Goal: Communication & Community: Participate in discussion

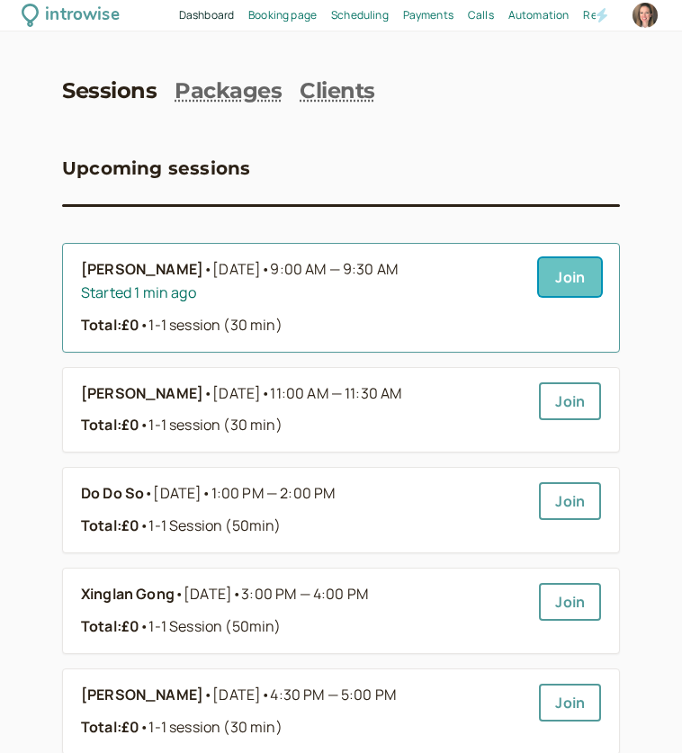
click at [583, 269] on link "Join" at bounding box center [570, 277] width 62 height 38
click at [469, 316] on link "Susanne Dembsky • Today • 9:00 AM — 9:30 AM Started 1 min ago Total: £0 • 1-1 s…" at bounding box center [302, 297] width 443 height 79
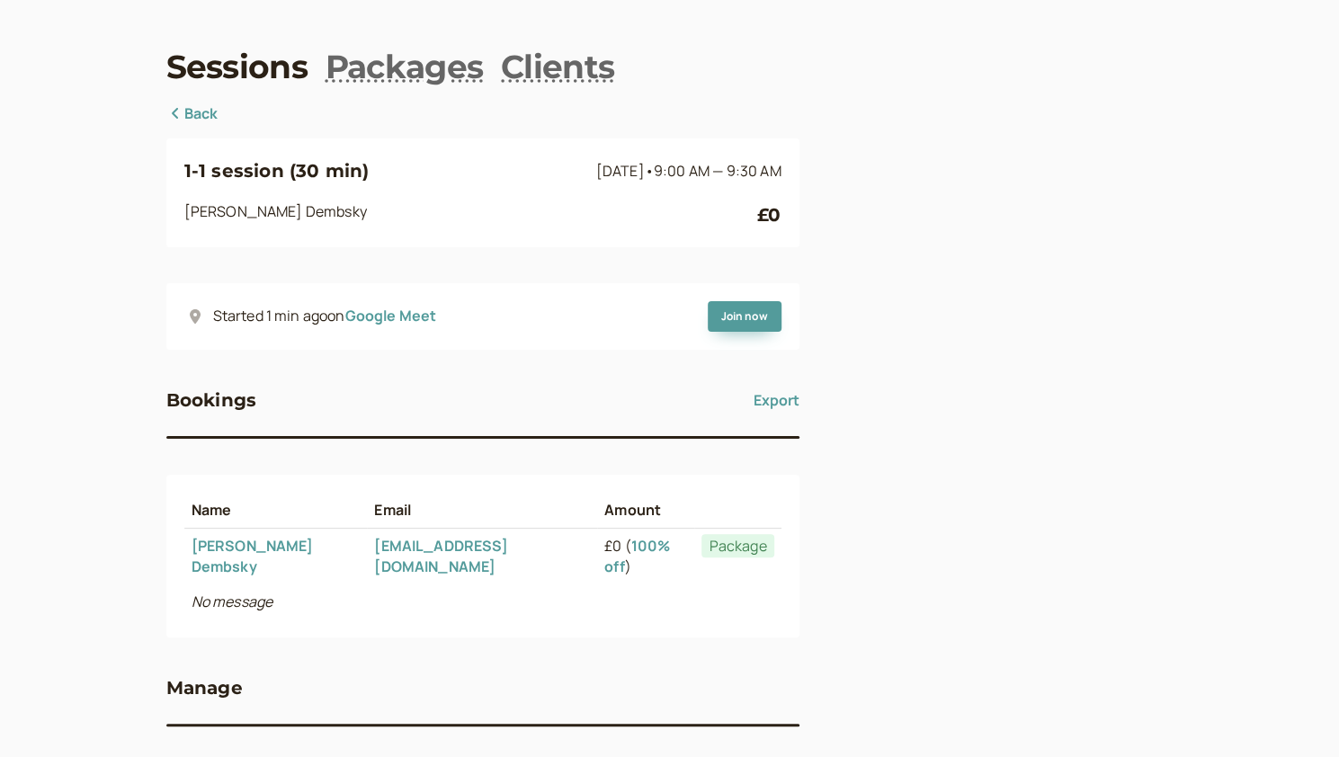
scroll to position [125, 0]
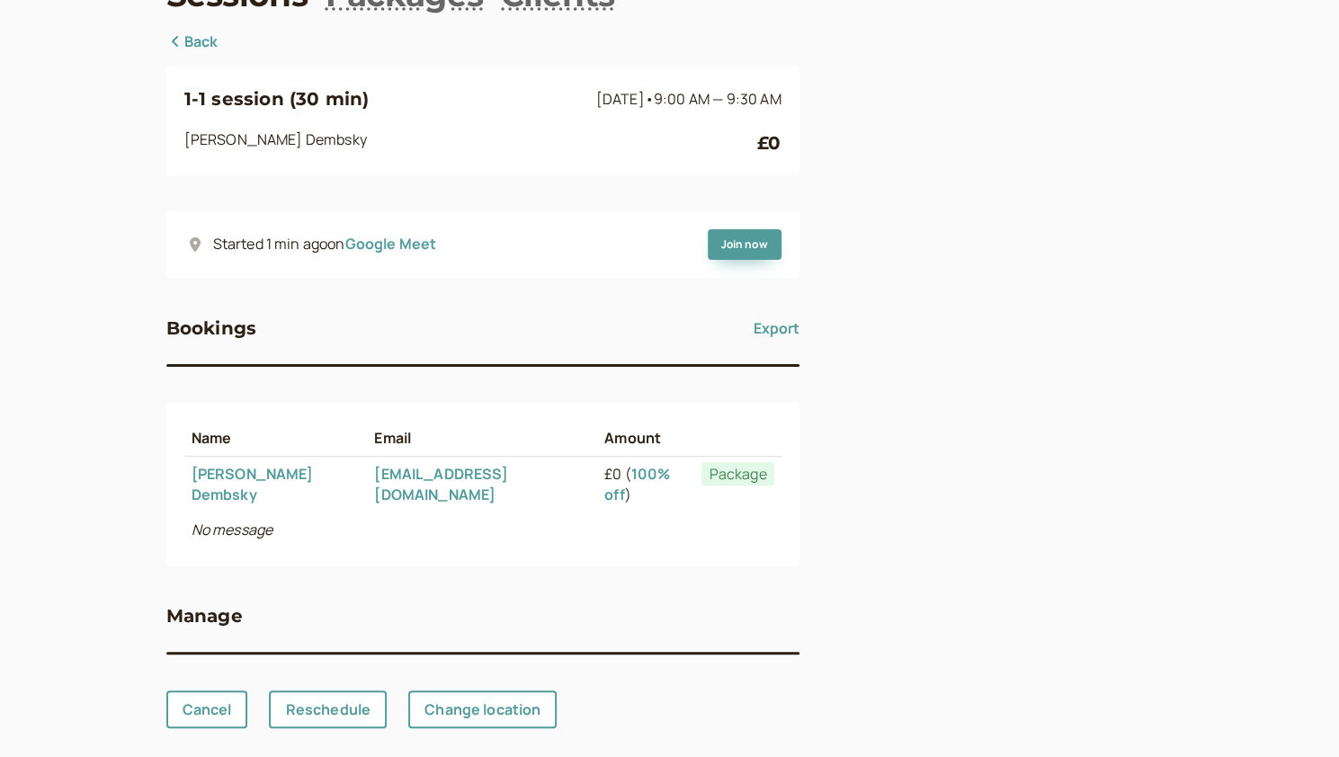
click at [493, 668] on div "Manage Cancel Reschedule Change location" at bounding box center [482, 665] width 633 height 127
click at [514, 691] on link "Change location" at bounding box center [482, 710] width 148 height 38
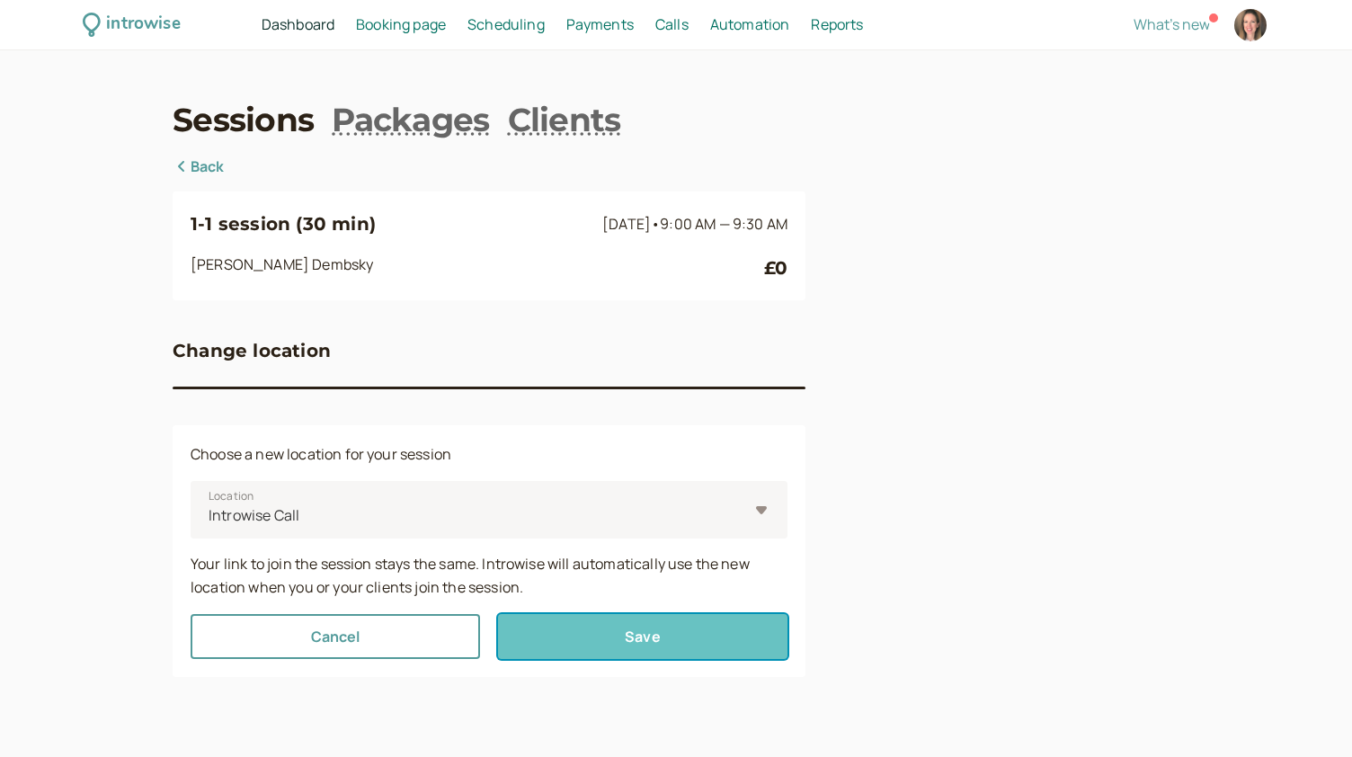
click at [602, 642] on button "Save" at bounding box center [643, 636] width 290 height 45
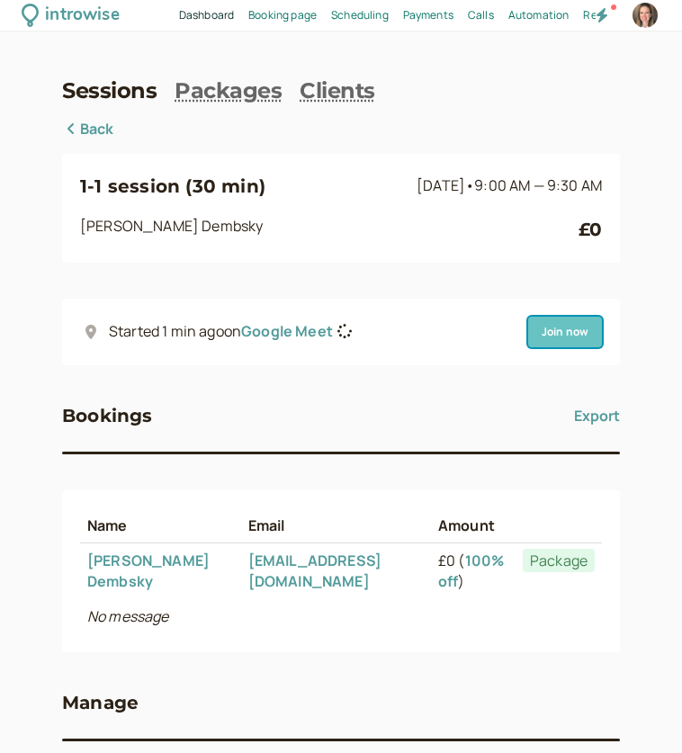
click at [602, 328] on link "Join now" at bounding box center [565, 331] width 74 height 31
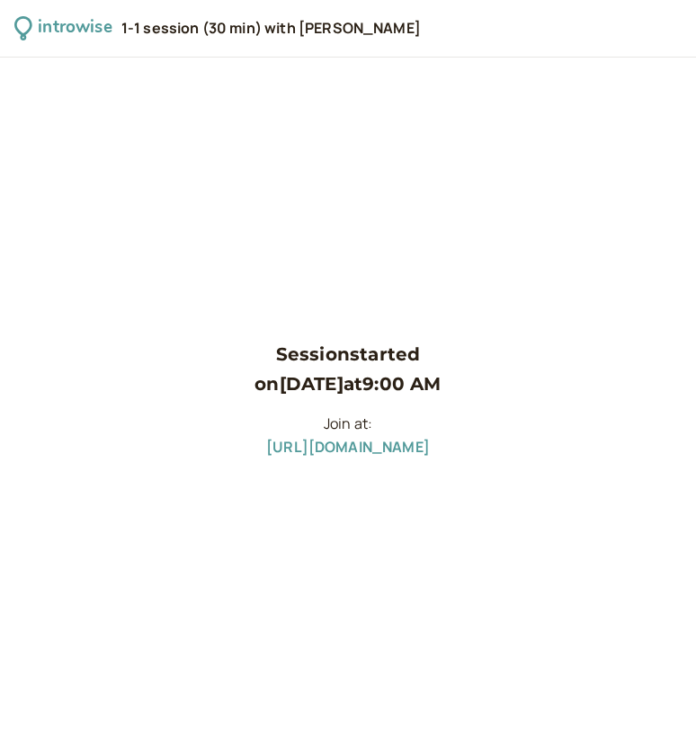
click at [430, 444] on link "[URL][DOMAIN_NAME]" at bounding box center [348, 447] width 164 height 20
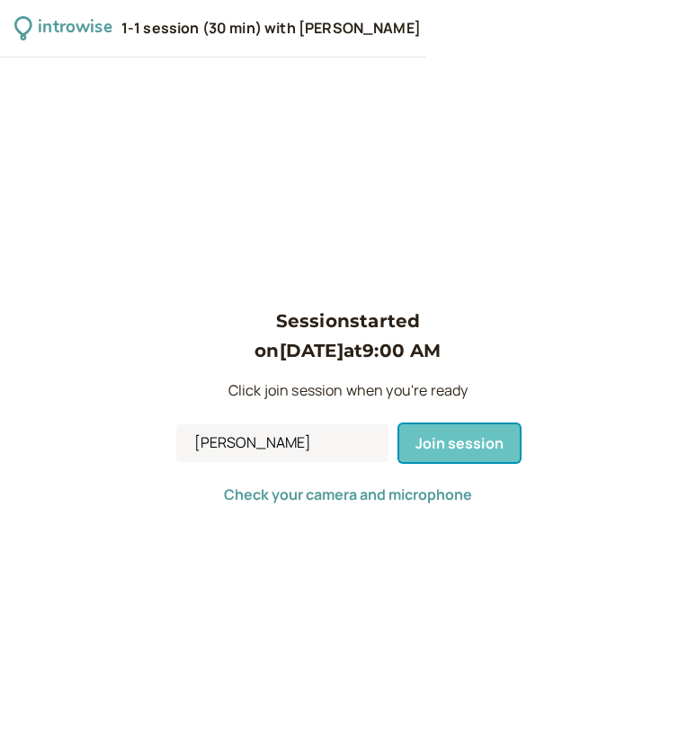
click at [485, 442] on span "Join session" at bounding box center [459, 443] width 88 height 20
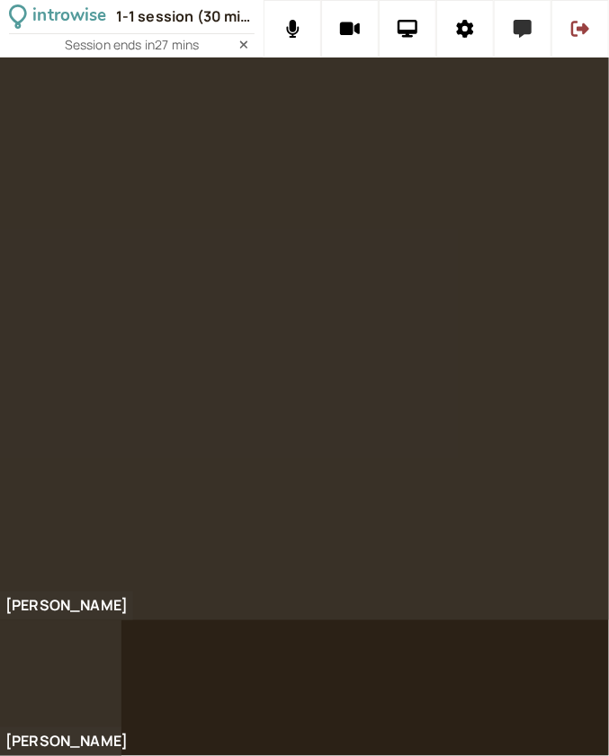
click at [517, 32] on icon at bounding box center [522, 29] width 18 height 18
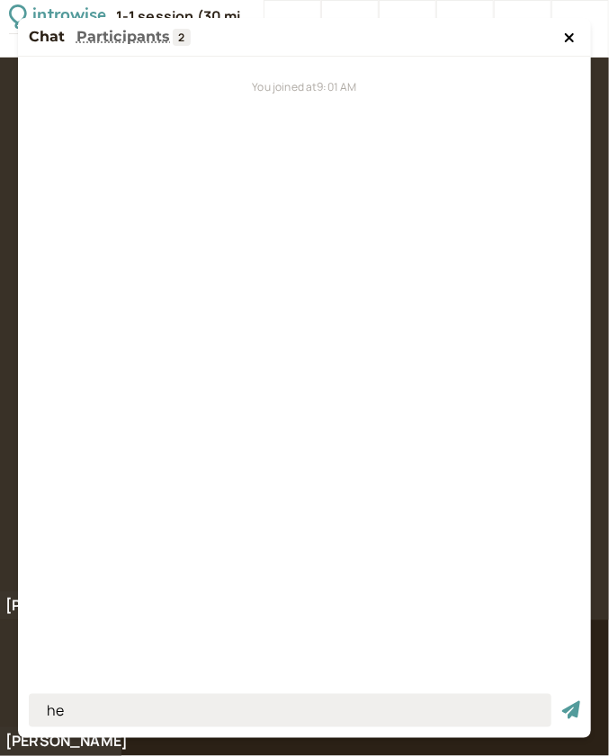
type input "h"
click at [557, 41] on div "Chat Participants 2" at bounding box center [304, 37] width 573 height 39
click at [568, 36] on icon at bounding box center [569, 37] width 9 height 9
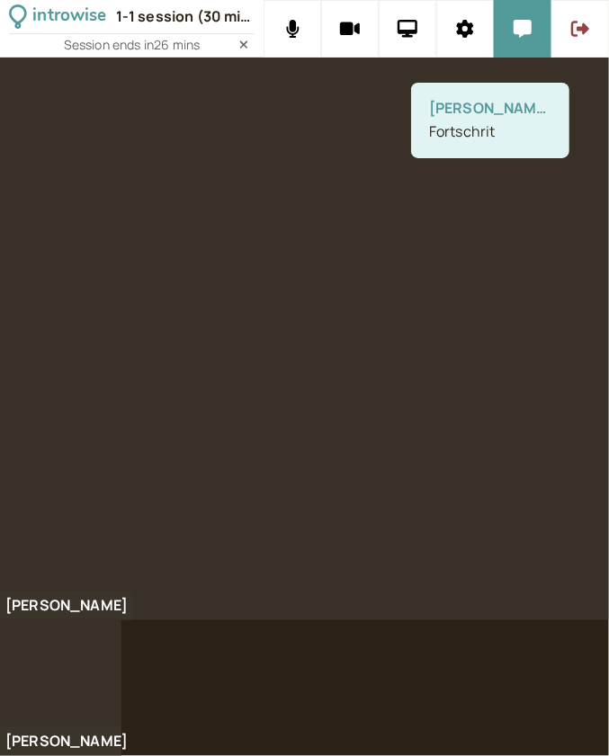
drag, startPoint x: 417, startPoint y: 124, endPoint x: 504, endPoint y: 107, distance: 88.9
click at [511, 141] on div at bounding box center [304, 339] width 609 height 563
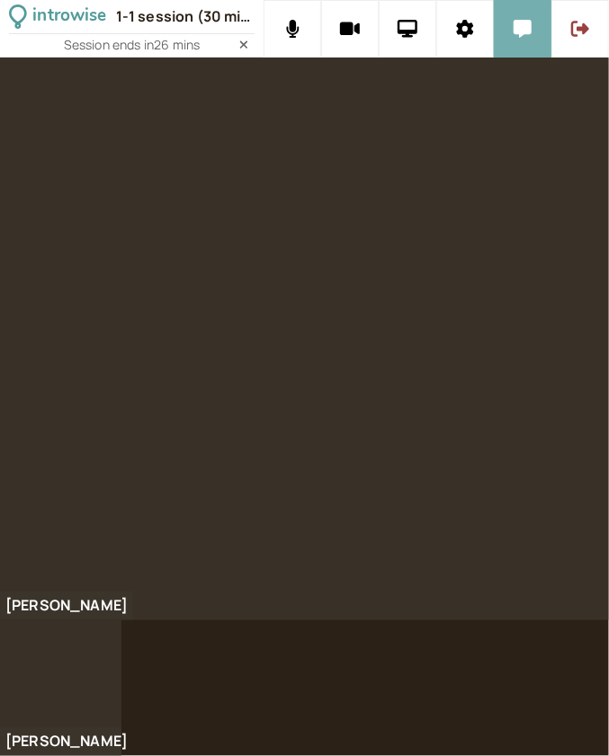
click at [513, 39] on button at bounding box center [523, 29] width 58 height 58
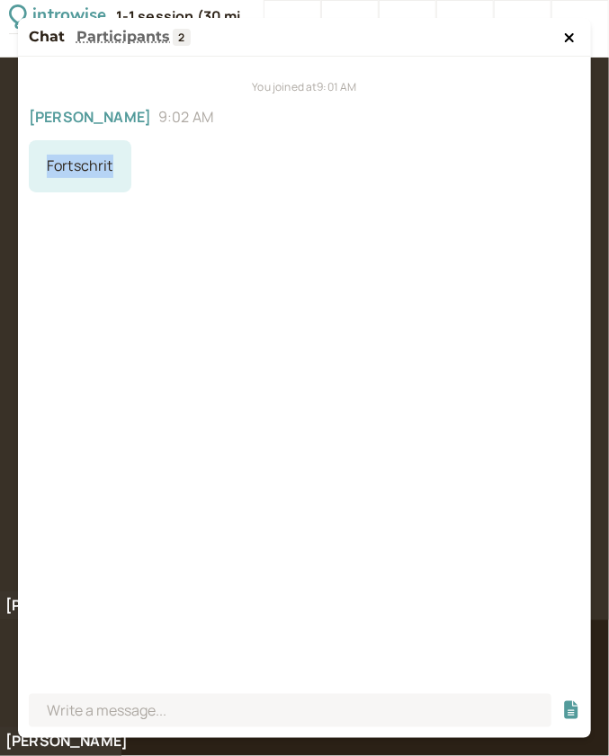
drag, startPoint x: 111, startPoint y: 174, endPoint x: 22, endPoint y: 174, distance: 89.9
click at [22, 174] on div "You joined at 9:01 AM Susanne 9:02 AM Fortschrit" at bounding box center [304, 372] width 573 height 630
copy div "Fortschrit"
click at [566, 41] on icon at bounding box center [569, 37] width 9 height 9
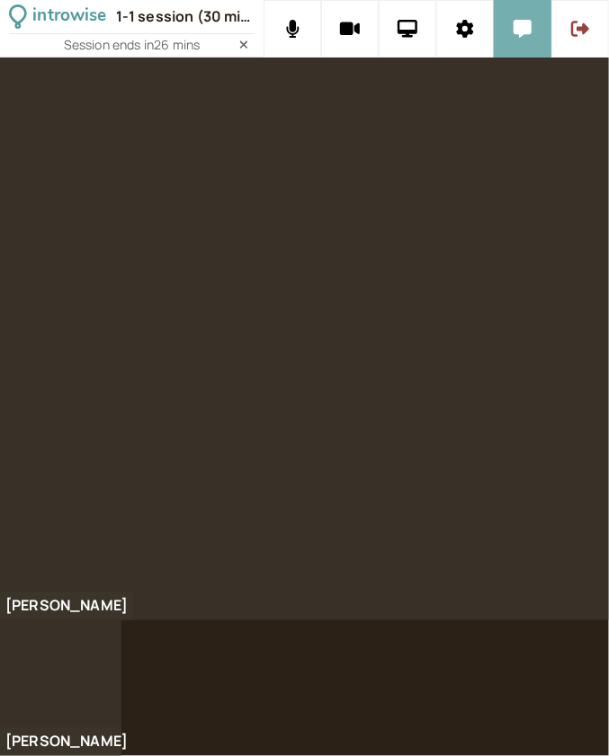
click at [510, 33] on button at bounding box center [523, 29] width 58 height 58
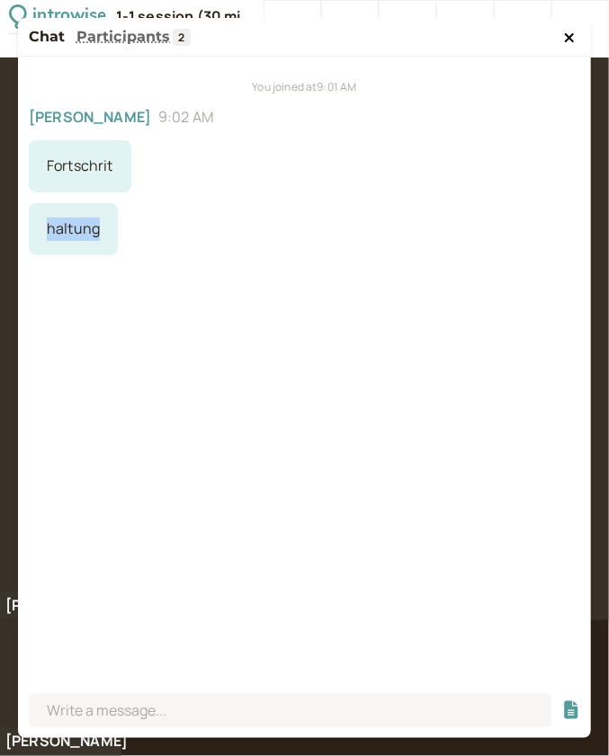
drag, startPoint x: 99, startPoint y: 227, endPoint x: 20, endPoint y: 235, distance: 79.4
click at [20, 235] on div "You joined at 9:01 AM Susanne 9:02 AM Fortschrit haltung" at bounding box center [304, 372] width 573 height 630
copy div "haltung"
click at [572, 39] on icon at bounding box center [569, 38] width 11 height 14
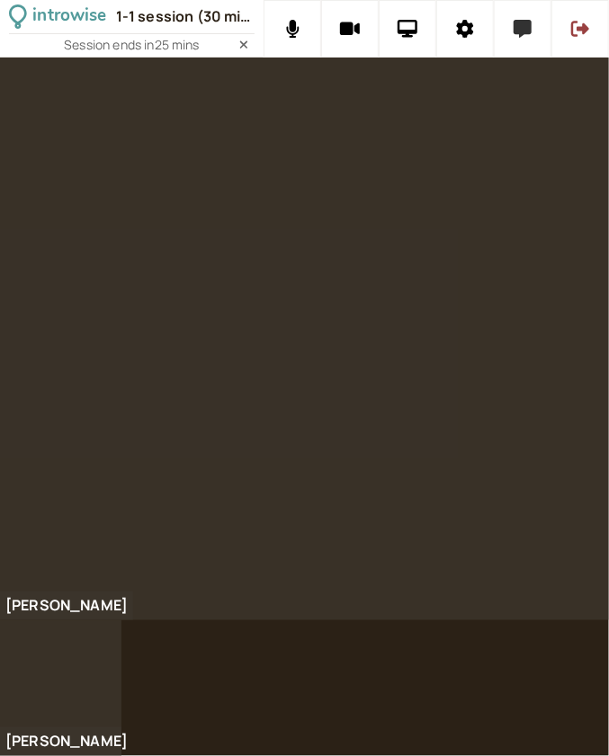
click at [521, 40] on button at bounding box center [523, 29] width 58 height 58
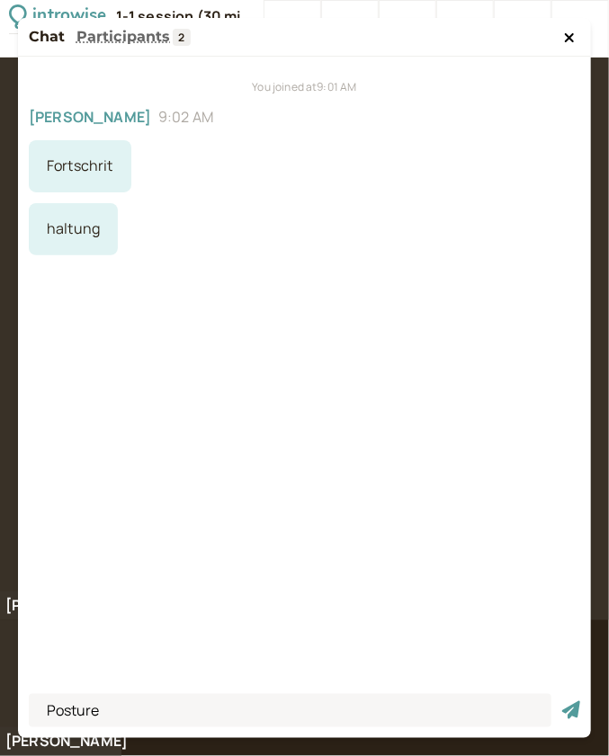
type input "Posture"
click at [562, 701] on button "submit" at bounding box center [571, 710] width 18 height 19
click at [566, 43] on icon at bounding box center [569, 38] width 11 height 14
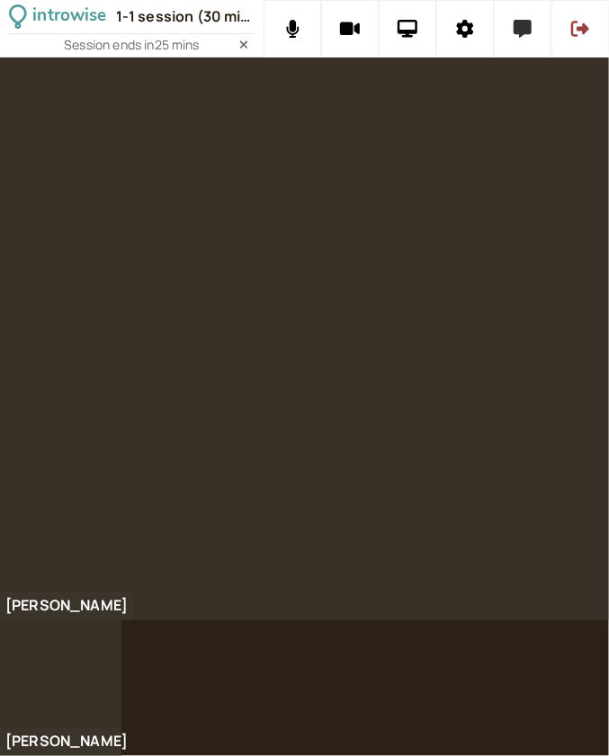
click at [511, 31] on button at bounding box center [523, 29] width 58 height 58
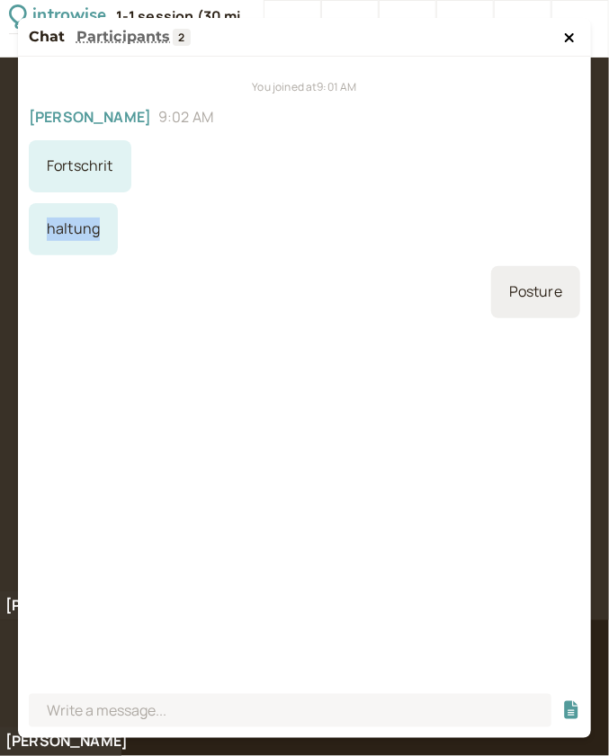
drag, startPoint x: 102, startPoint y: 233, endPoint x: 31, endPoint y: 233, distance: 71.0
click at [31, 233] on div "haltung" at bounding box center [73, 229] width 89 height 52
copy div "haltung"
click at [561, 40] on button at bounding box center [569, 38] width 22 height 18
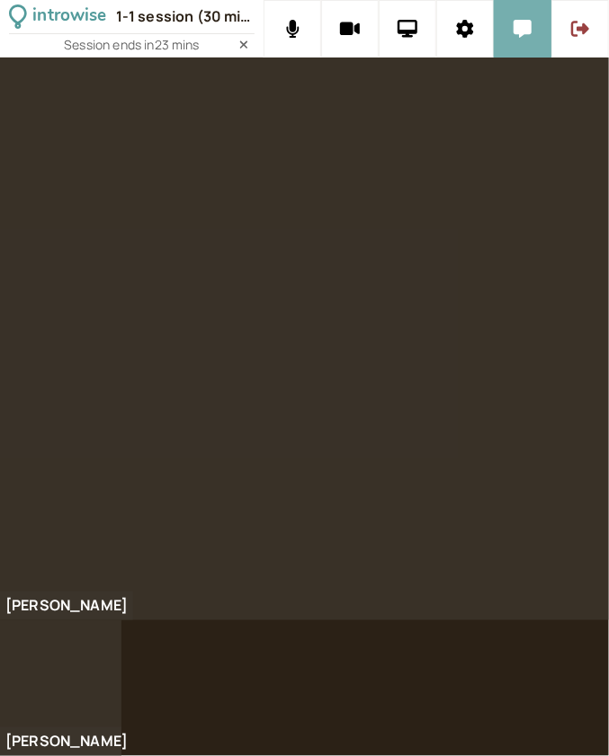
click at [516, 15] on button at bounding box center [523, 29] width 58 height 58
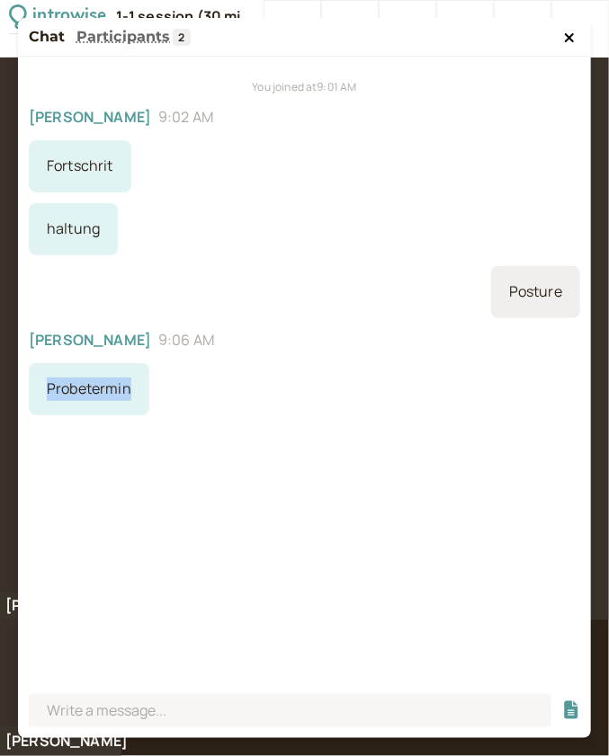
drag, startPoint x: 134, startPoint y: 400, endPoint x: 36, endPoint y: 398, distance: 98.0
click at [36, 398] on div "Probetermin" at bounding box center [89, 389] width 120 height 52
copy div "Probetermin"
click at [574, 40] on icon at bounding box center [569, 37] width 9 height 9
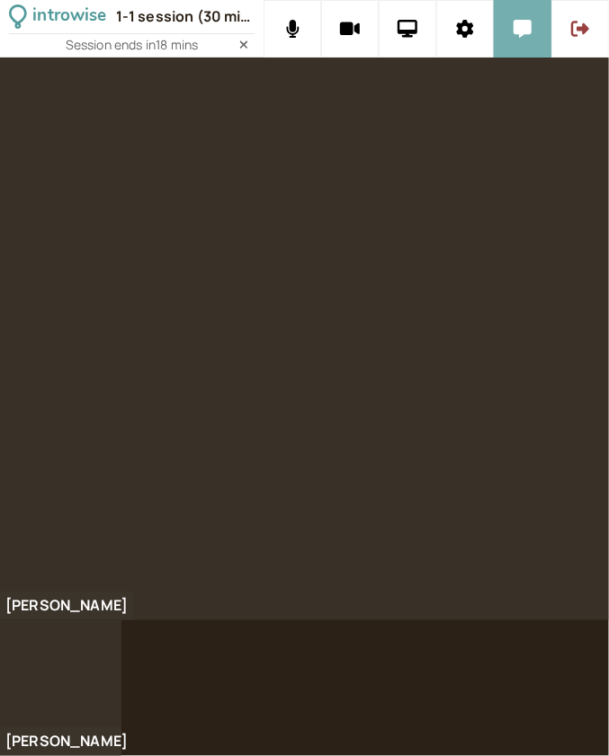
click at [516, 24] on icon at bounding box center [522, 29] width 18 height 18
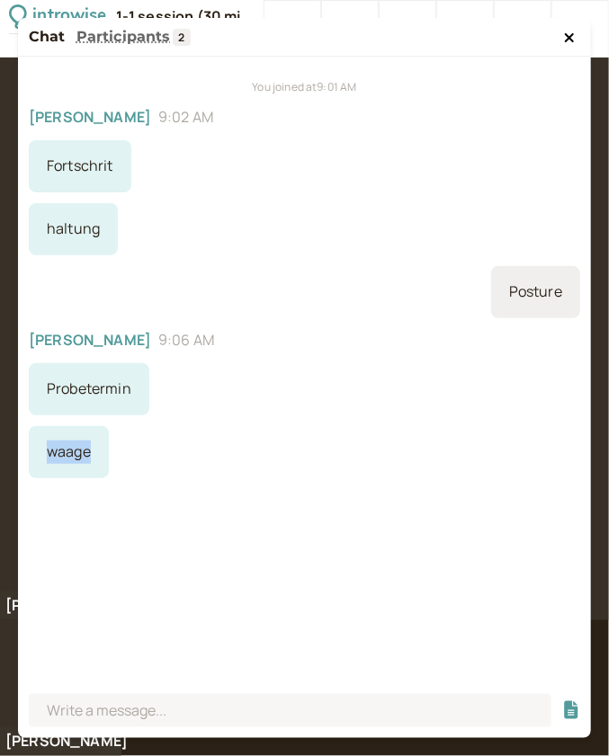
drag, startPoint x: 87, startPoint y: 453, endPoint x: 20, endPoint y: 453, distance: 67.4
click at [20, 453] on div "You joined at 9:01 AM Susanne 9:02 AM Fortschrit haltung Posture Susanne 9:06 A…" at bounding box center [304, 372] width 573 height 630
copy div "waage"
click at [565, 35] on icon at bounding box center [569, 37] width 9 height 9
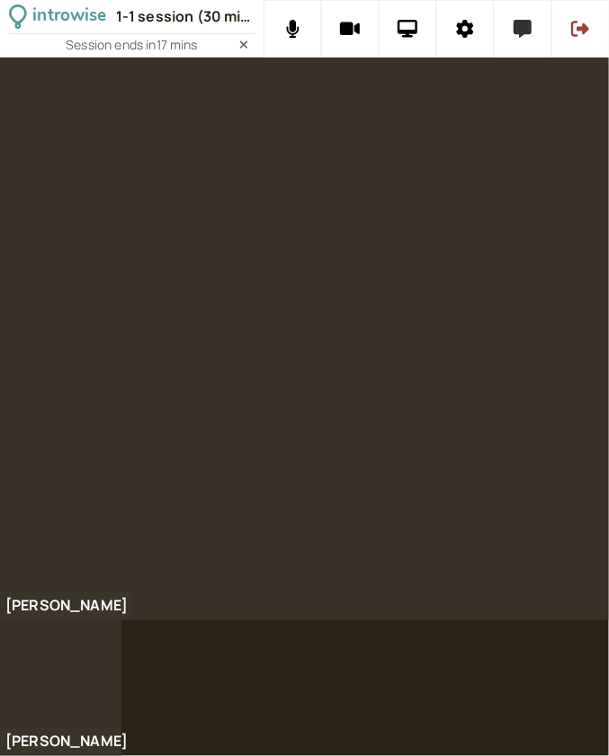
click at [512, 30] on button at bounding box center [523, 29] width 58 height 58
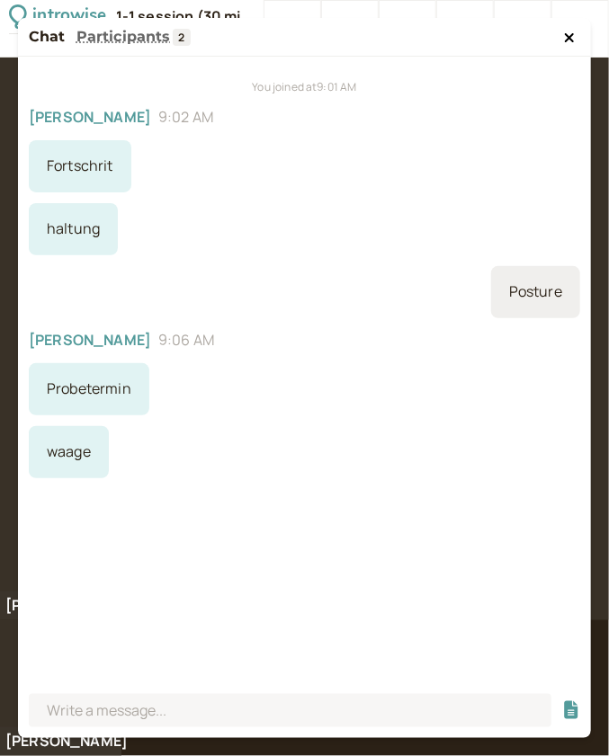
click at [565, 40] on icon at bounding box center [569, 38] width 11 height 14
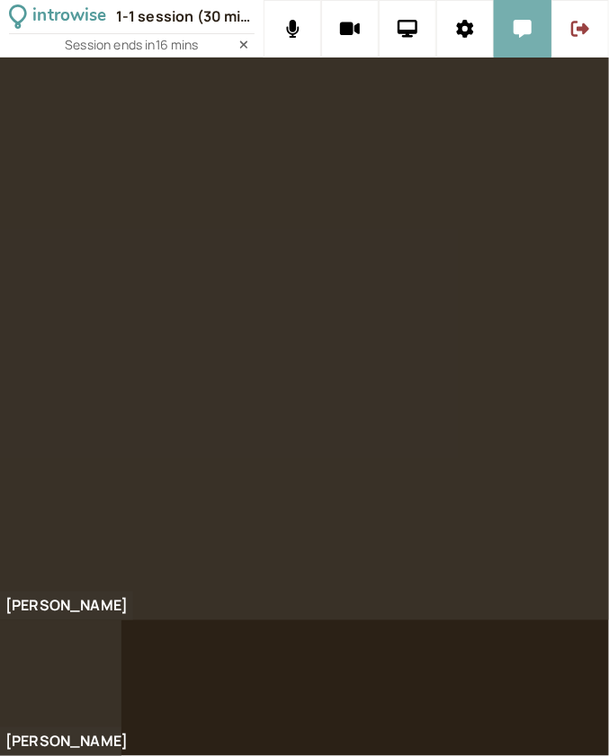
click at [511, 45] on button at bounding box center [523, 29] width 58 height 58
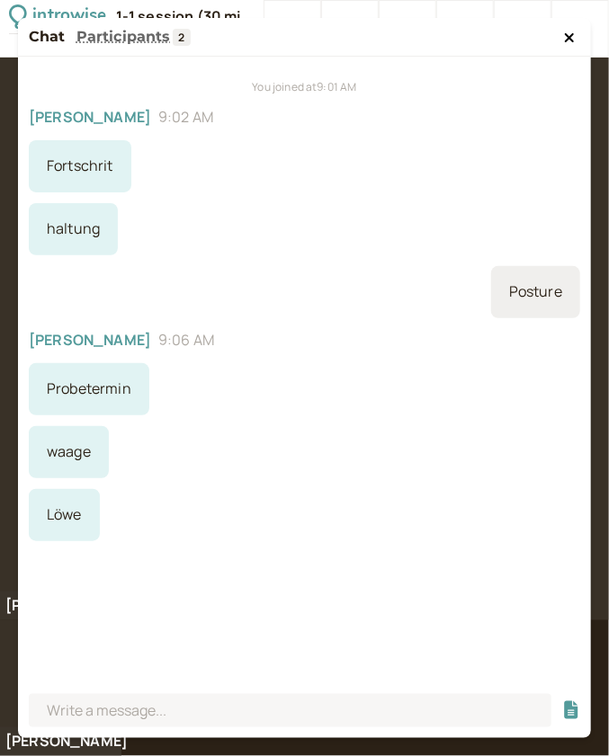
click at [574, 35] on icon at bounding box center [569, 37] width 9 height 9
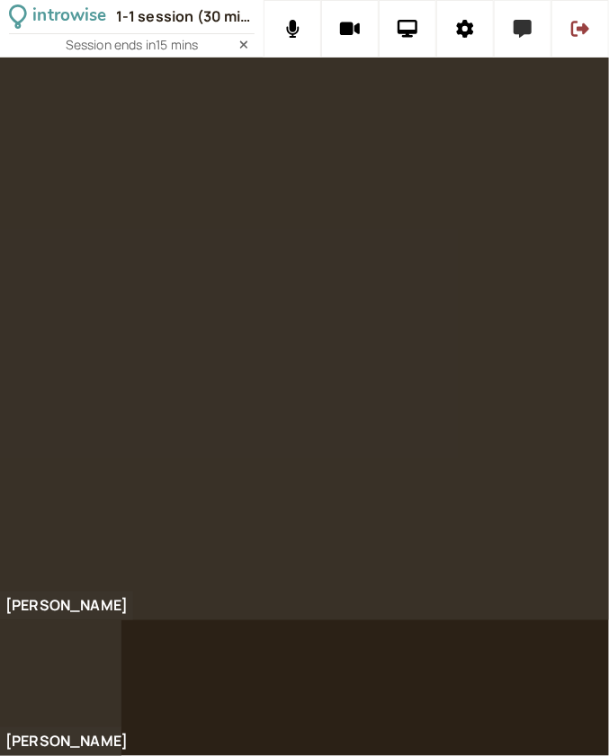
click at [526, 40] on button at bounding box center [523, 29] width 58 height 58
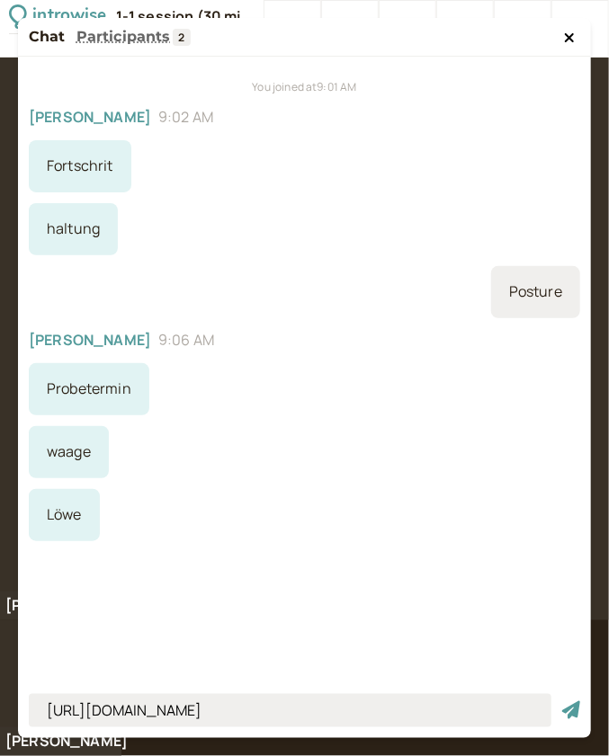
type input "https://www.16personalities.com/"
click at [562, 701] on button "submit" at bounding box center [571, 710] width 18 height 19
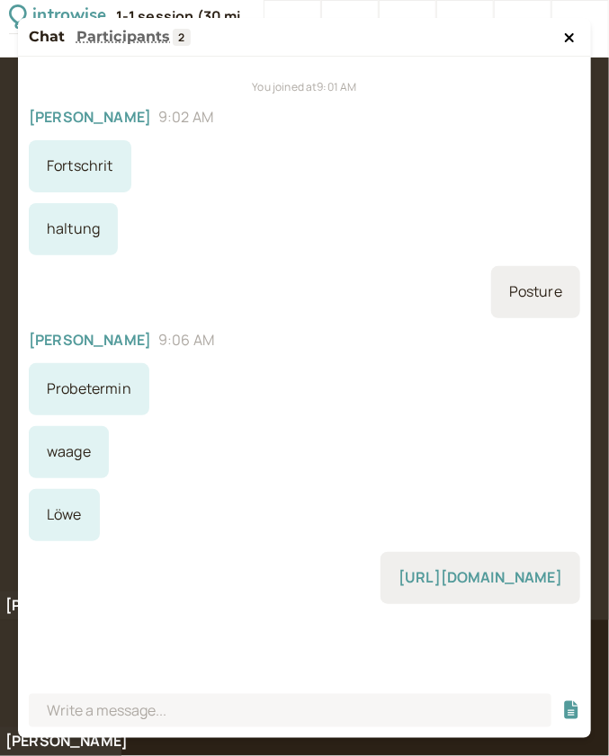
click at [569, 43] on icon at bounding box center [569, 38] width 11 height 14
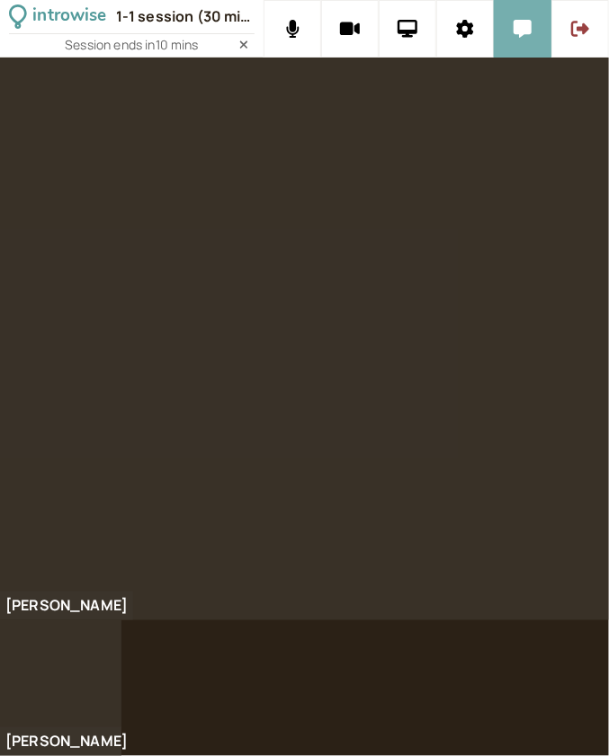
click at [528, 38] on button at bounding box center [523, 29] width 58 height 58
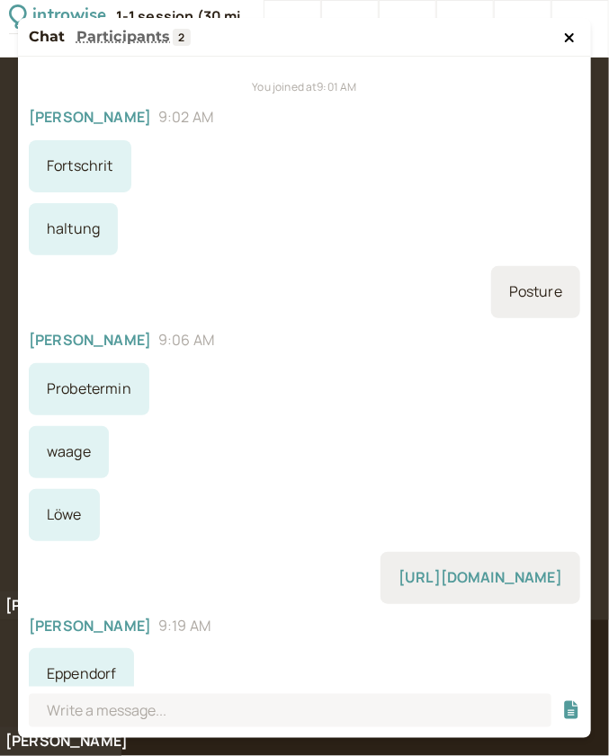
scroll to position [13, 0]
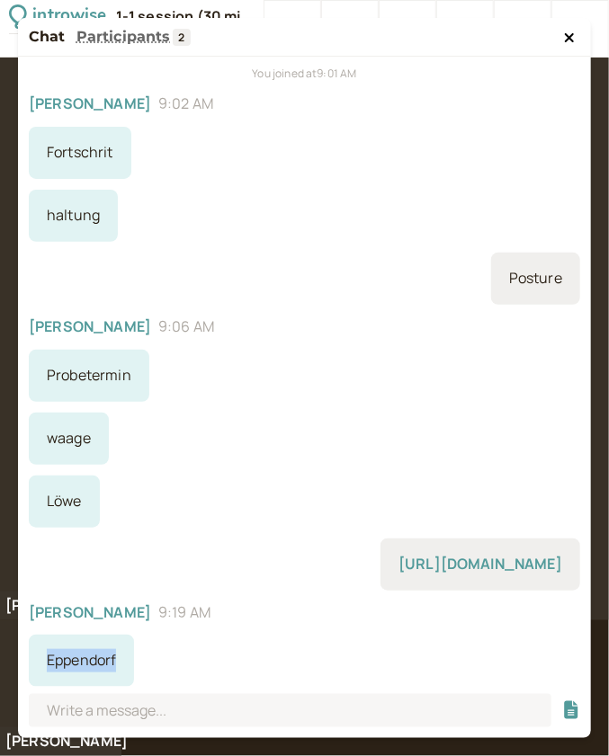
drag, startPoint x: 122, startPoint y: 662, endPoint x: 47, endPoint y: 664, distance: 75.6
click at [47, 664] on div "Eppendorf" at bounding box center [81, 661] width 105 height 52
copy div "Eppendorf"
click at [571, 36] on icon at bounding box center [569, 37] width 9 height 9
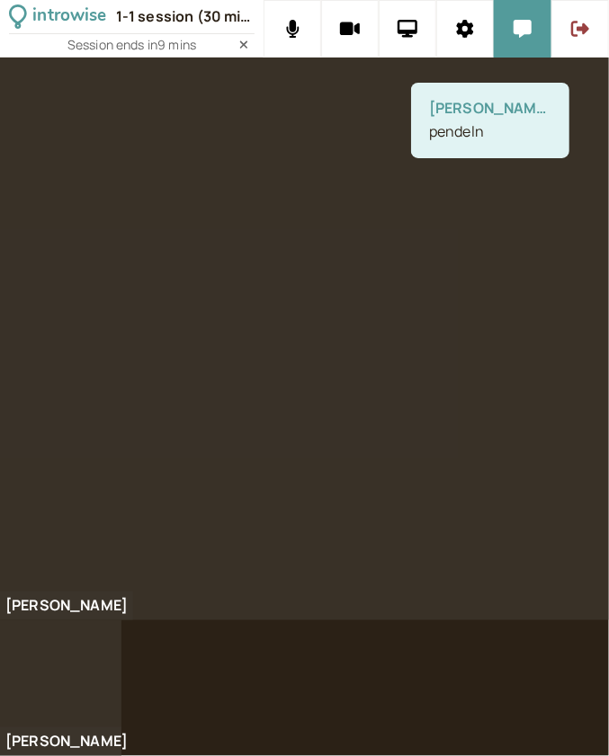
drag, startPoint x: 423, startPoint y: 127, endPoint x: 487, endPoint y: 82, distance: 78.8
click at [475, 123] on div at bounding box center [304, 339] width 609 height 563
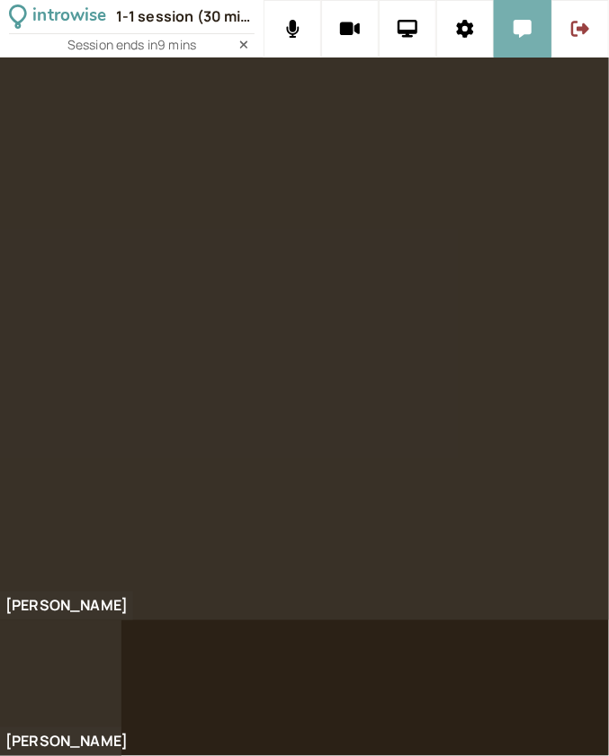
click at [533, 25] on button at bounding box center [523, 29] width 58 height 58
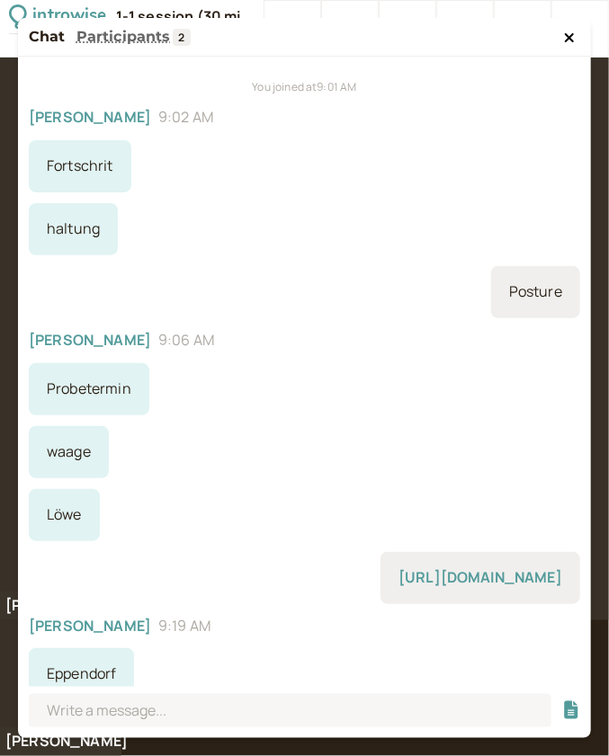
scroll to position [76, 0]
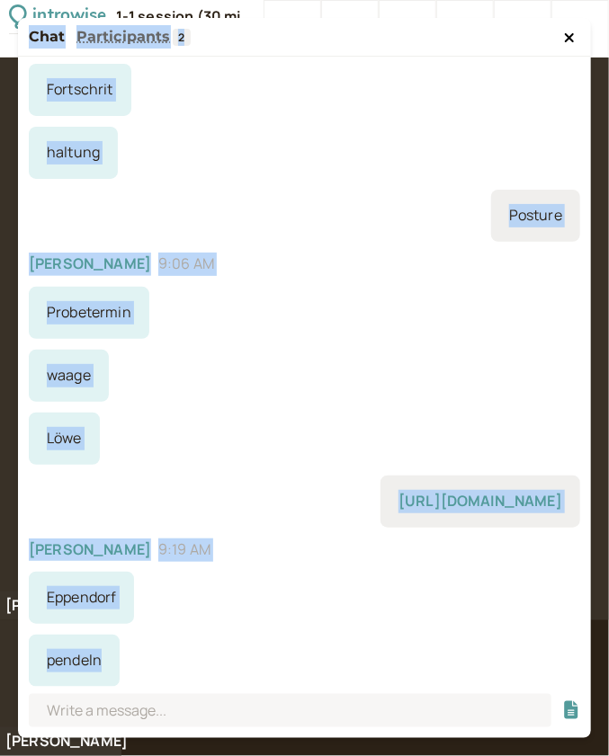
drag, startPoint x: 111, startPoint y: 668, endPoint x: 3, endPoint y: 650, distance: 110.3
click at [7, 653] on div "introwise 1-1 session (30 min) with Emily King Session ends in 9 mins Susanne E…" at bounding box center [304, 378] width 609 height 756
copy div "Chat Participants 2 You joined at 9:01 AM Susanne 9:02 AM Fortschrit haltung Po…"
click at [109, 612] on div "Eppendorf" at bounding box center [81, 598] width 105 height 52
click at [90, 666] on div "pendeln" at bounding box center [74, 661] width 91 height 52
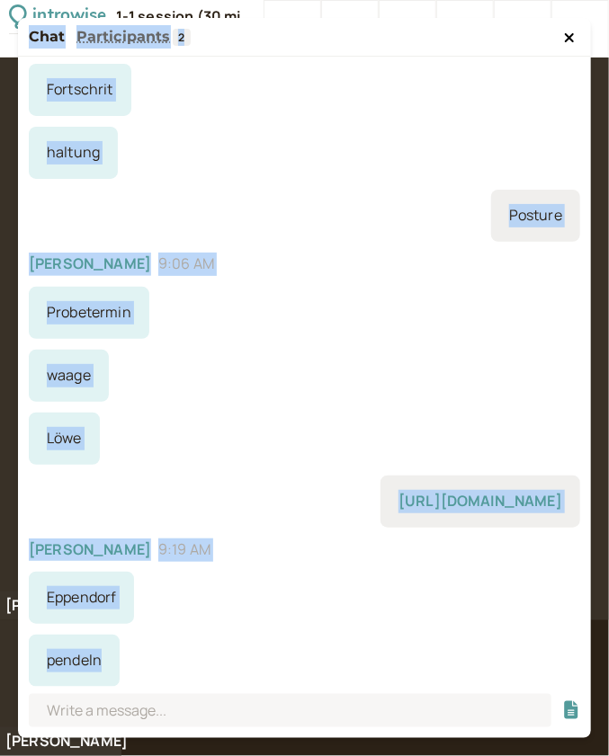
drag, startPoint x: 108, startPoint y: 661, endPoint x: 2, endPoint y: 661, distance: 106.1
click at [2, 661] on div "introwise 1-1 session (30 min) with Emily King Session ends in 9 mins Susanne E…" at bounding box center [304, 378] width 609 height 756
click at [34, 652] on div "introwise 1-1 session (30 min) with Emily King Session ends in 9 mins Susanne E…" at bounding box center [304, 378] width 609 height 756
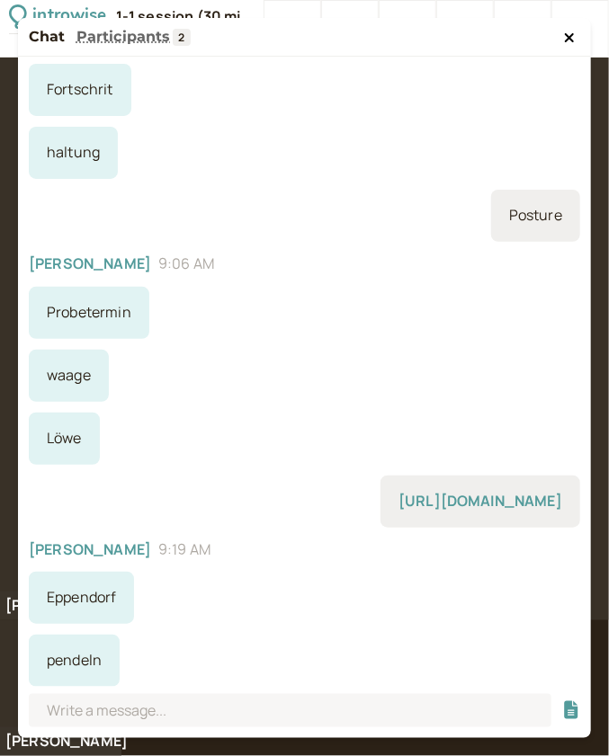
click at [62, 648] on div "pendeln" at bounding box center [74, 661] width 91 height 52
drag, startPoint x: 45, startPoint y: 661, endPoint x: 110, endPoint y: 659, distance: 64.8
click at [110, 659] on div "pendeln" at bounding box center [74, 661] width 91 height 52
copy div "pendeln"
click at [568, 38] on icon at bounding box center [569, 37] width 9 height 9
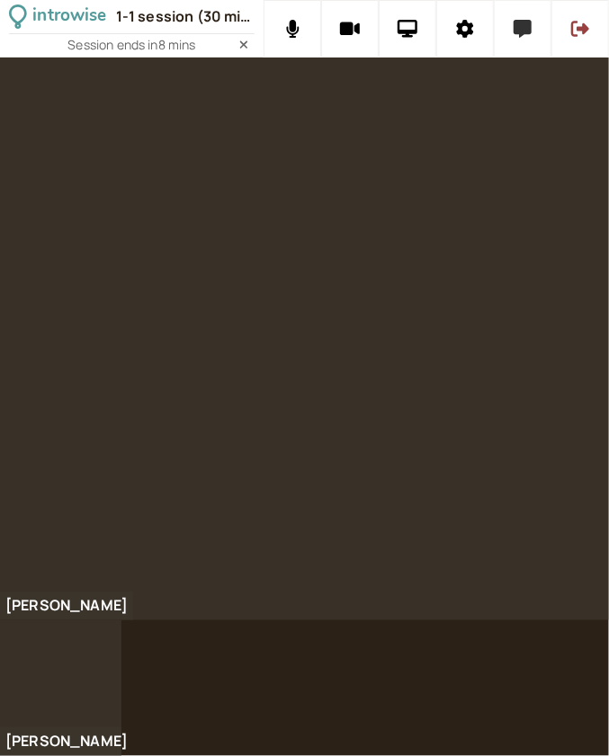
click at [527, 35] on icon at bounding box center [522, 29] width 18 height 18
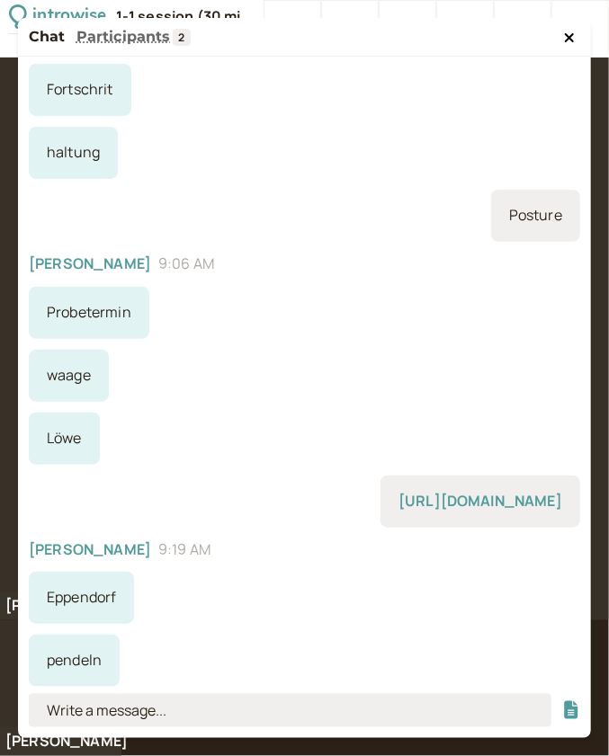
click at [142, 699] on input at bounding box center [290, 710] width 522 height 33
type input "I commute"
click at [562, 701] on button "submit" at bounding box center [571, 710] width 18 height 19
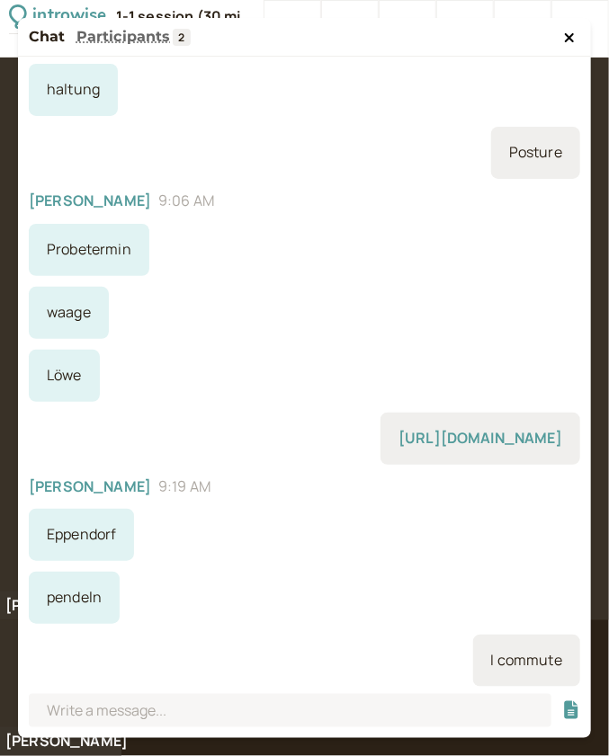
click at [567, 46] on button at bounding box center [569, 38] width 22 height 18
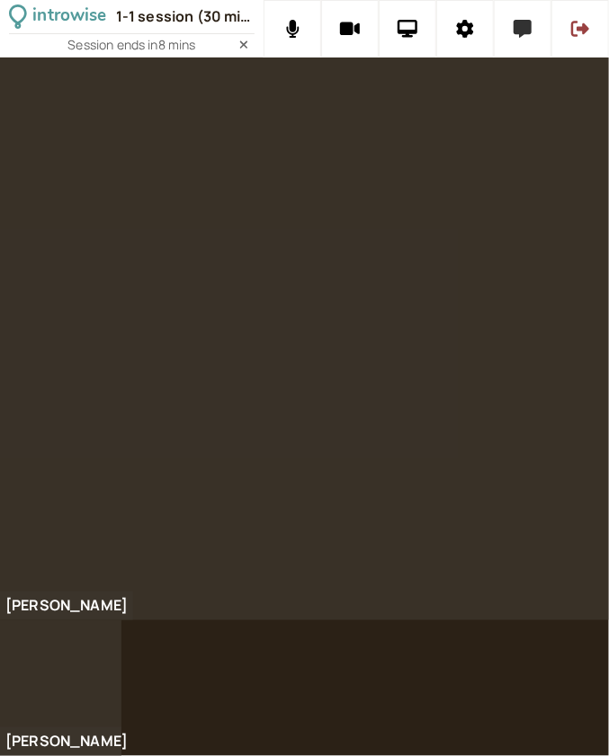
click at [506, 19] on button at bounding box center [523, 29] width 58 height 58
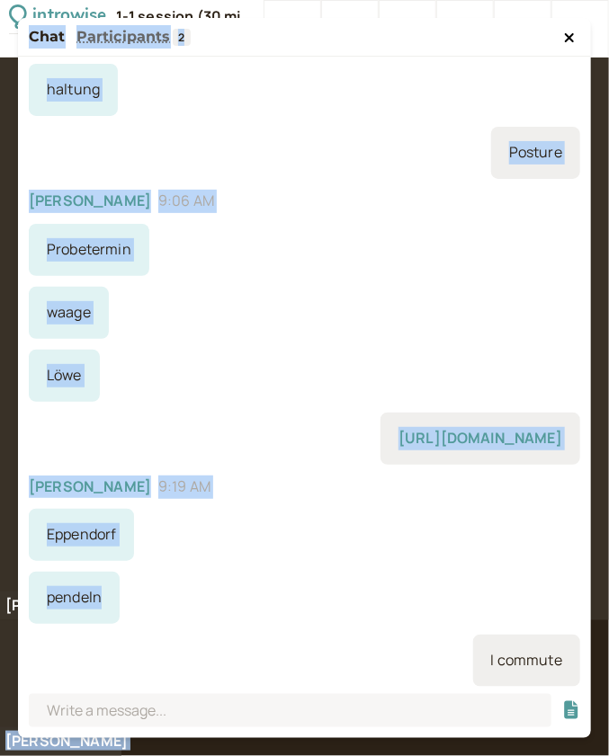
drag, startPoint x: 99, startPoint y: 602, endPoint x: 17, endPoint y: 605, distance: 81.9
click at [17, 605] on div "introwise 1-1 session (30 min) with Emily King Session ends in 8 mins Susanne E…" at bounding box center [304, 378] width 609 height 756
copy div "Emily King Chat Participants 2 You joined at 9:01 AM Susanne 9:02 AM Fortschrit…"
click at [319, 322] on div "waage" at bounding box center [304, 313] width 551 height 52
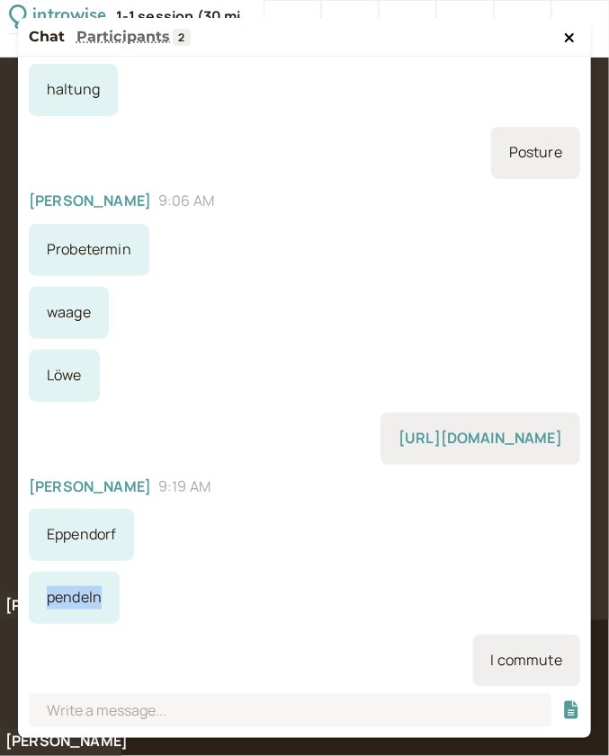
drag, startPoint x: 101, startPoint y: 602, endPoint x: 26, endPoint y: 603, distance: 74.6
click at [26, 603] on div "You joined at 9:01 AM Susanne 9:02 AM Fortschrit haltung Posture Susanne 9:06 A…" at bounding box center [304, 372] width 573 height 630
copy div "pendeln"
click at [574, 40] on icon at bounding box center [569, 37] width 9 height 9
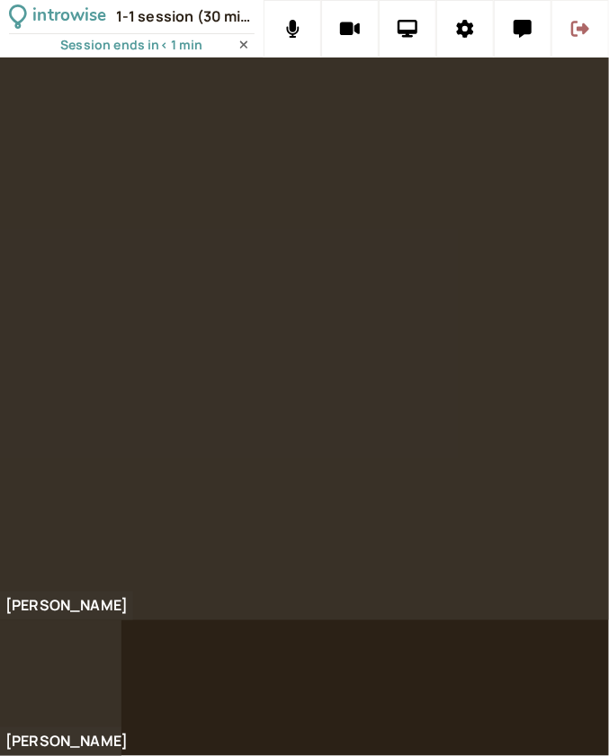
click at [577, 37] on icon at bounding box center [580, 29] width 18 height 18
